Goal: Transaction & Acquisition: Purchase product/service

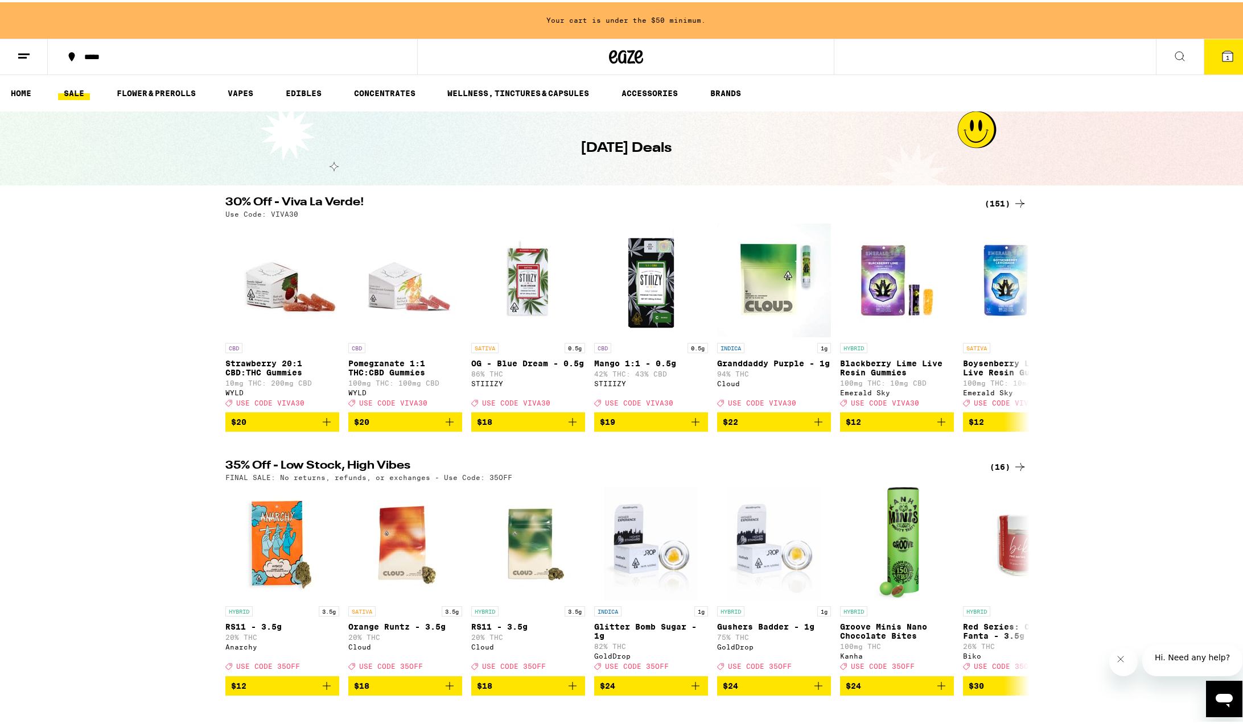
click at [998, 468] on div "(16)" at bounding box center [1008, 465] width 37 height 14
click at [998, 472] on div "(16)" at bounding box center [1008, 465] width 37 height 14
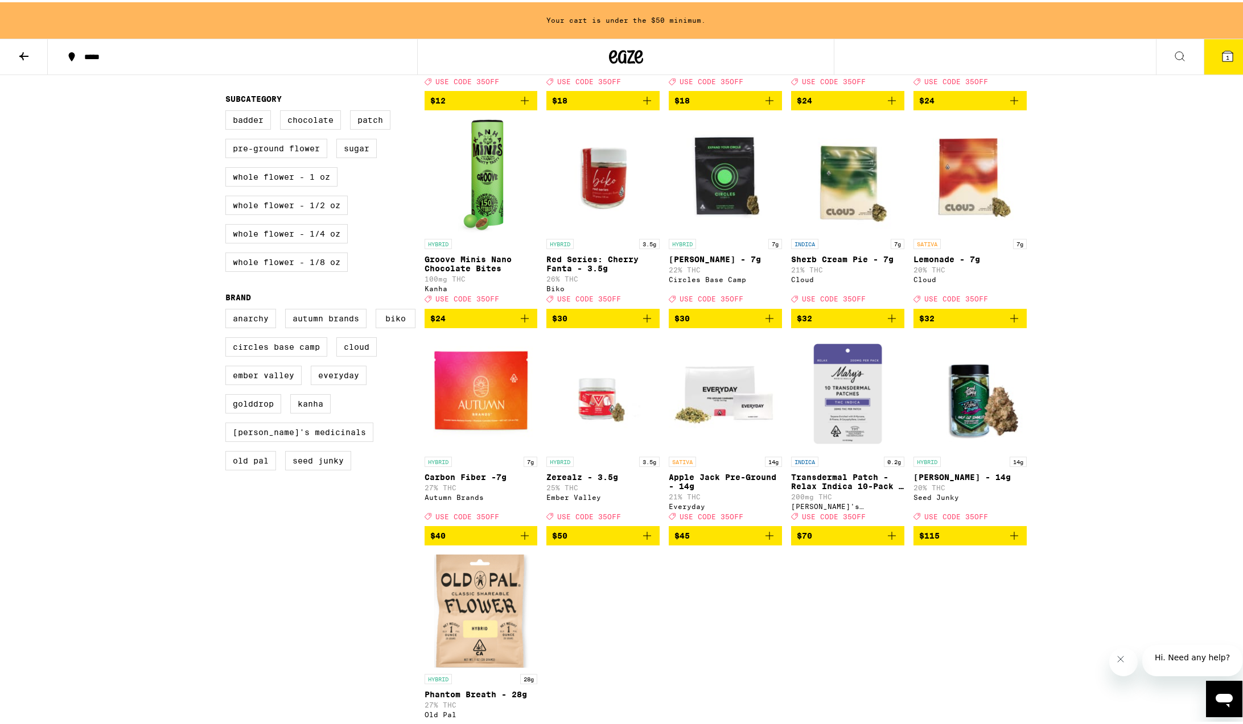
scroll to position [394, 0]
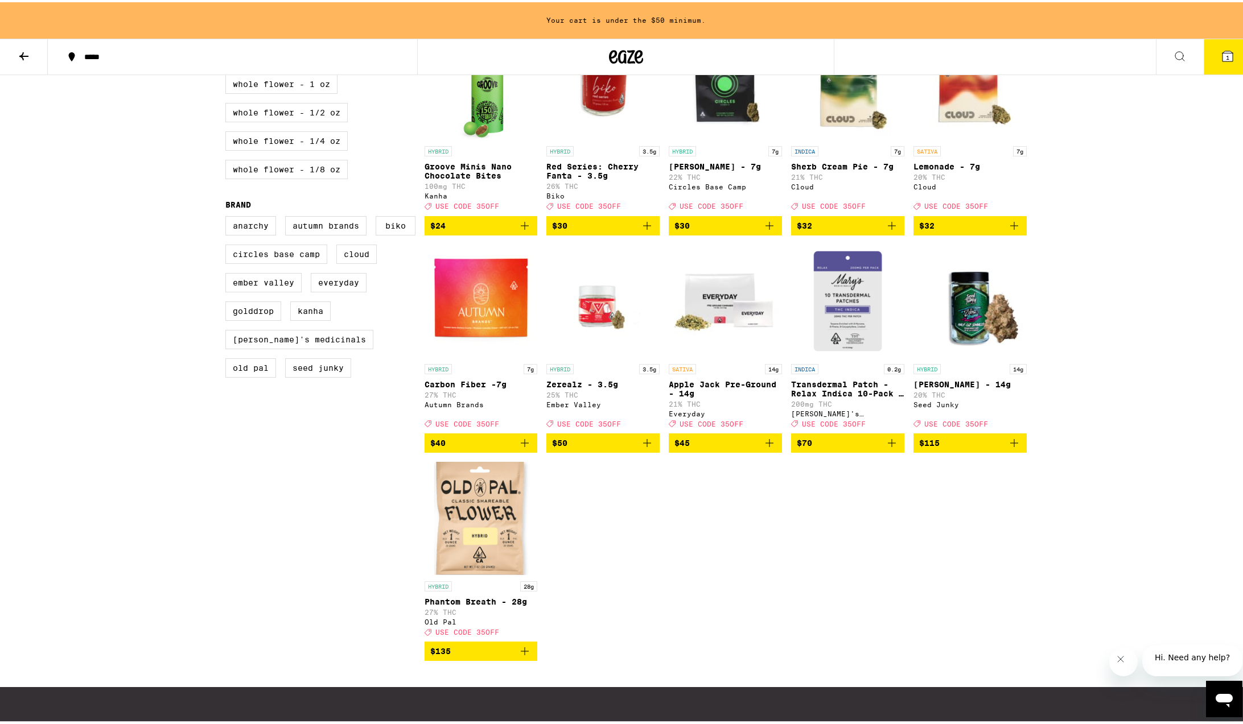
click at [29, 55] on icon at bounding box center [24, 54] width 14 height 14
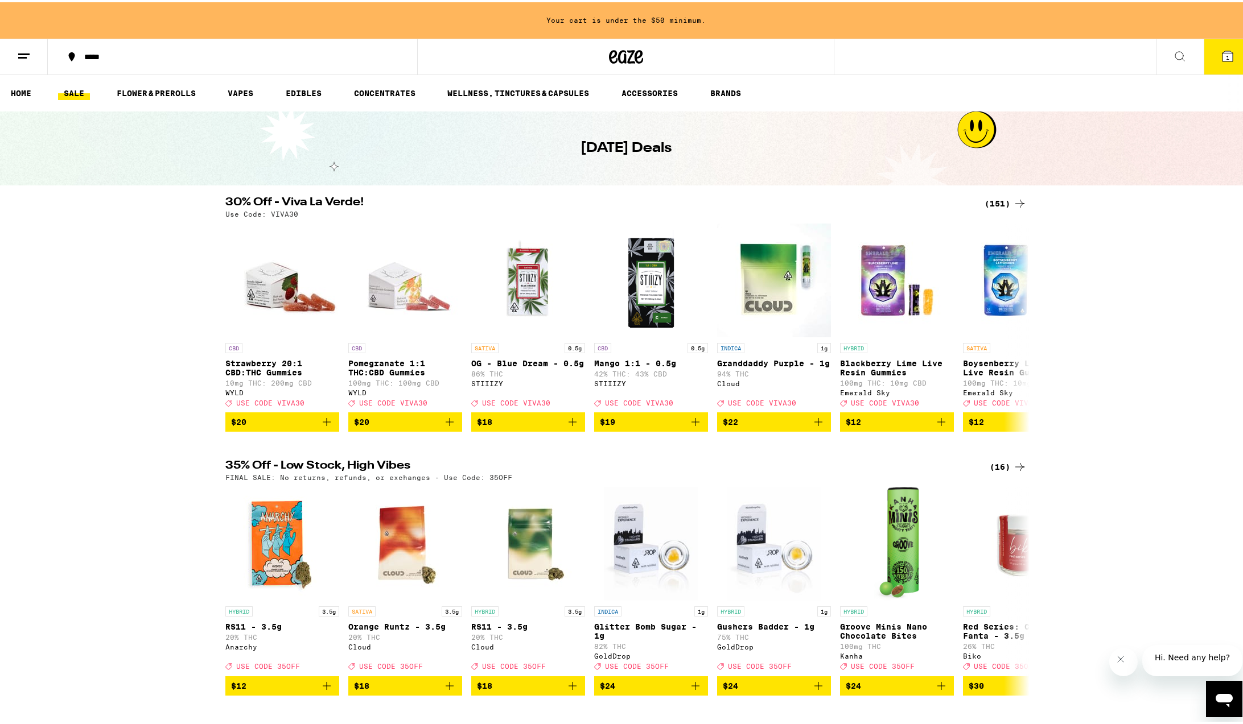
click at [1003, 199] on div "(151)" at bounding box center [1006, 202] width 42 height 14
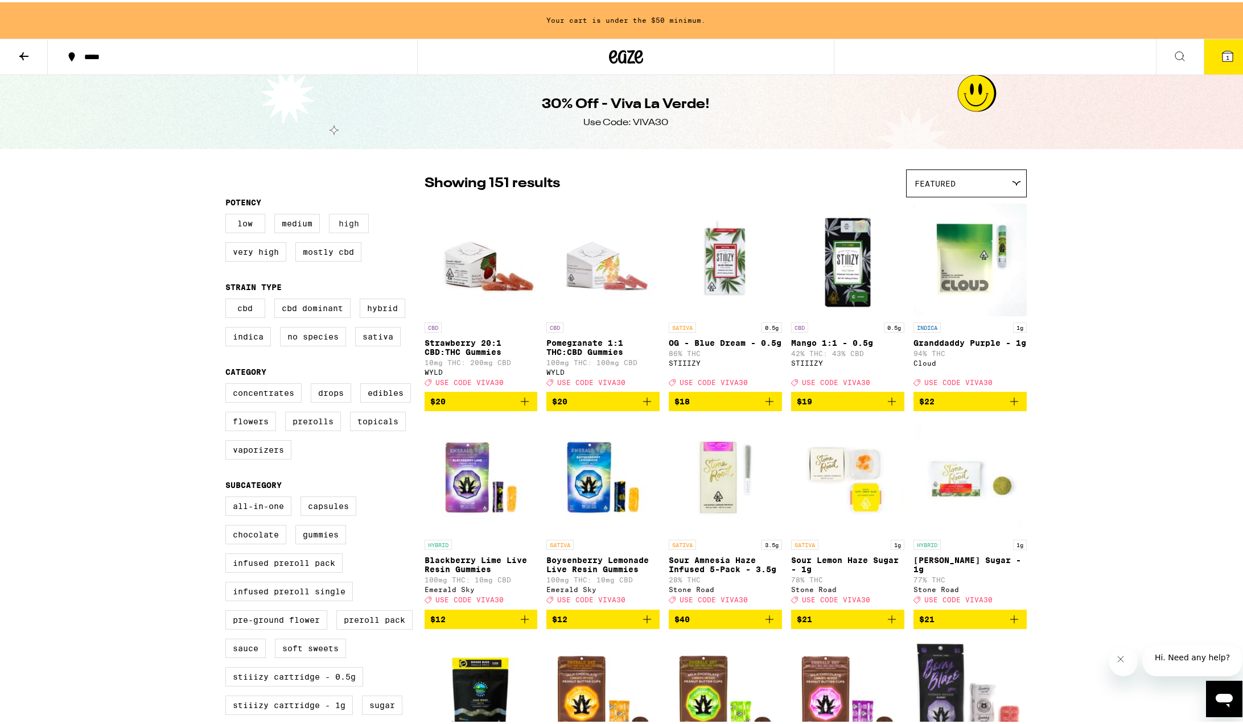
click at [344, 225] on label "High" at bounding box center [349, 221] width 40 height 19
click at [228, 214] on input "High" at bounding box center [228, 213] width 1 height 1
checkbox input "true"
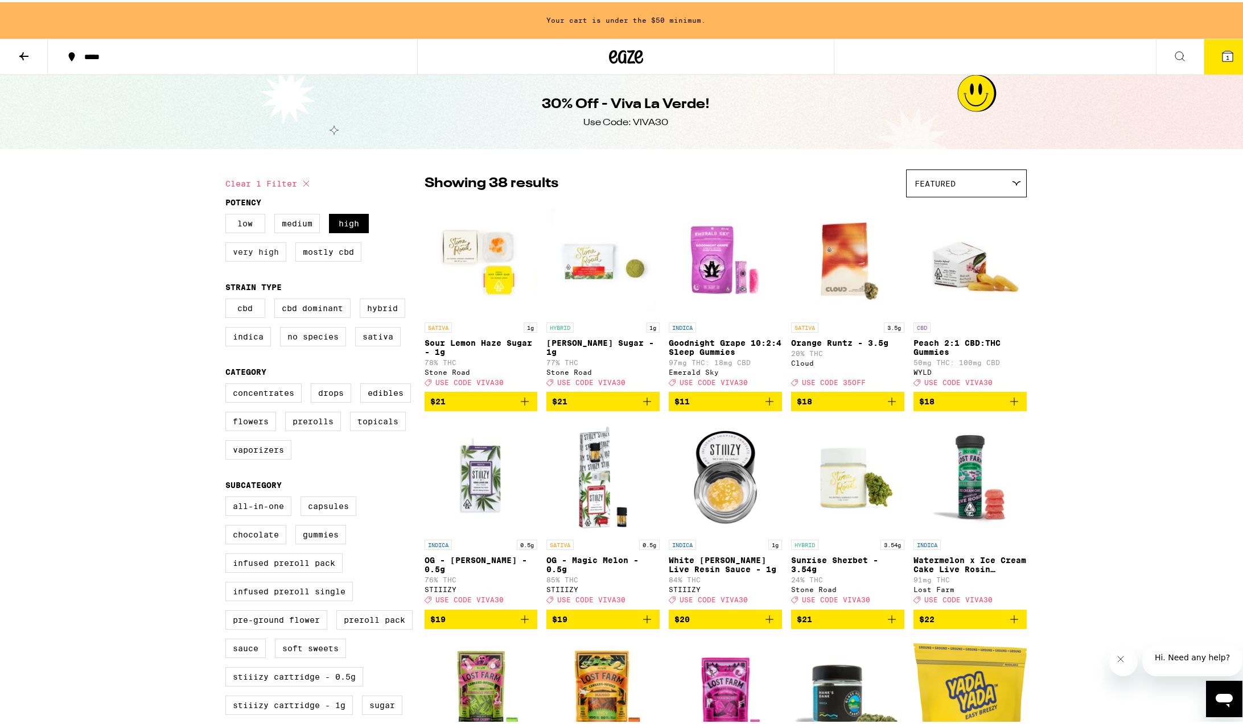
click at [268, 252] on label "Very High" at bounding box center [255, 249] width 61 height 19
click at [228, 214] on input "Very High" at bounding box center [228, 213] width 1 height 1
checkbox input "true"
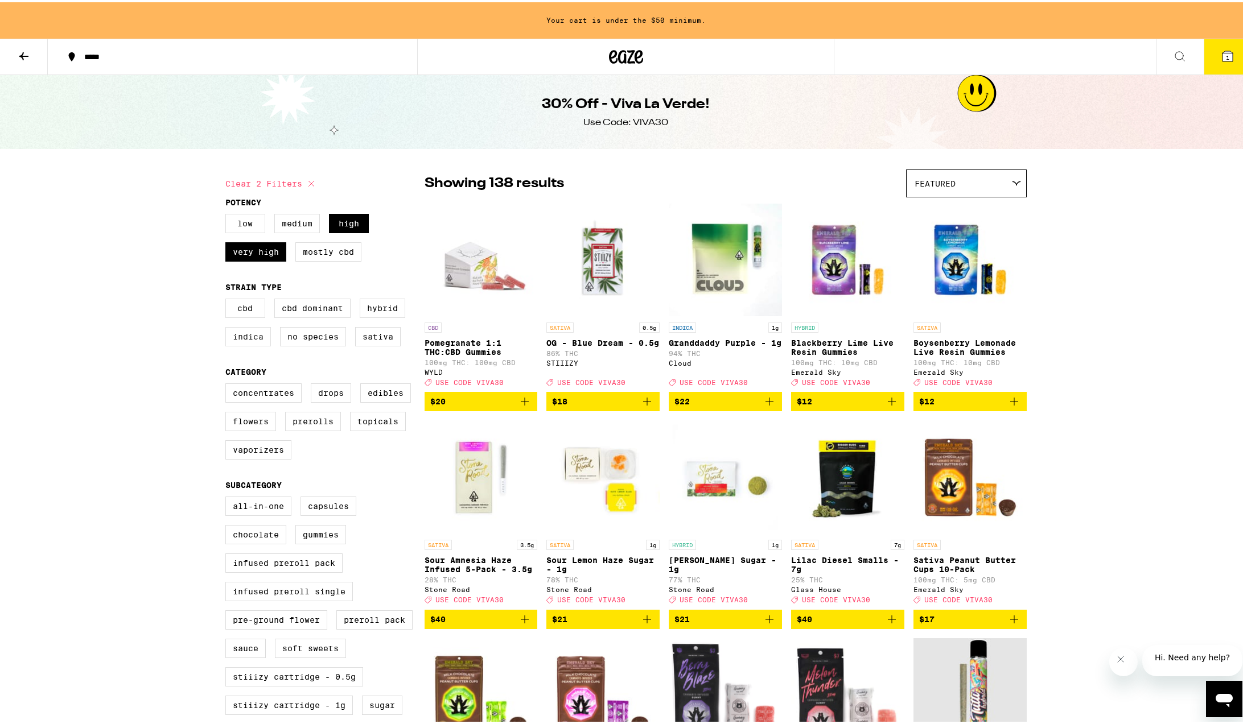
click at [253, 342] on label "Indica" at bounding box center [248, 334] width 46 height 19
click at [228, 299] on input "Indica" at bounding box center [228, 298] width 1 height 1
checkbox input "true"
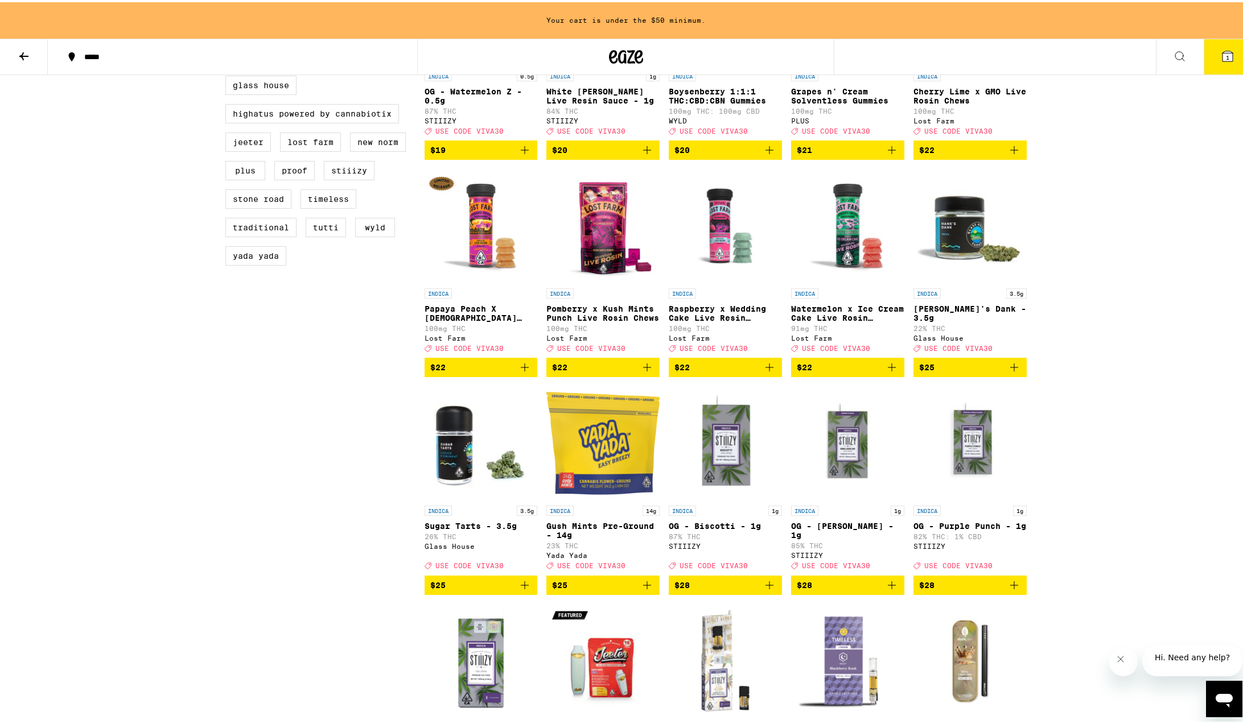
scroll to position [768, 0]
